Goal: Use online tool/utility

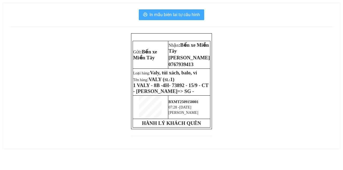
click at [178, 14] on span "In mẫu biên lai tự cấu hình" at bounding box center [175, 14] width 50 height 7
